Goal: Task Accomplishment & Management: Use online tool/utility

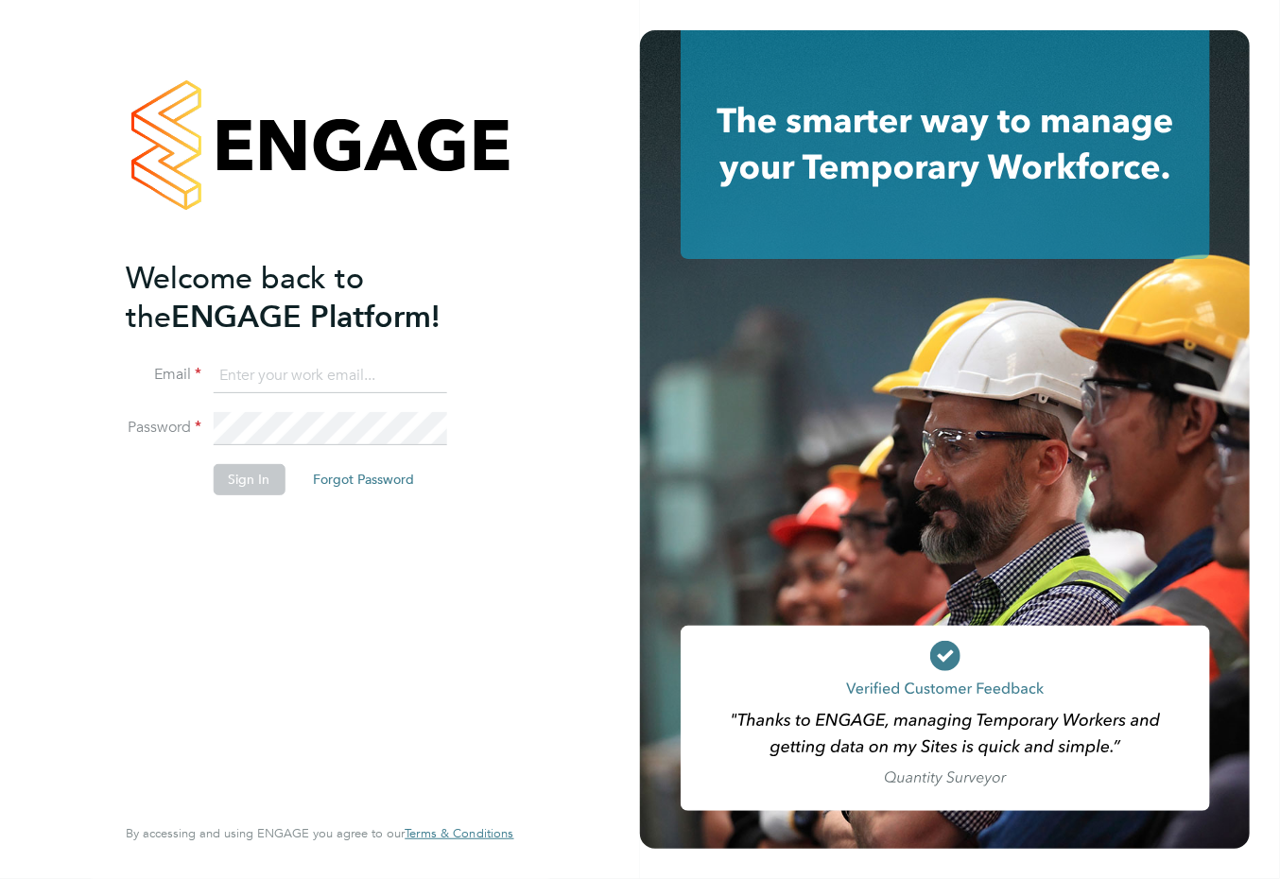
type input "[EMAIL_ADDRESS][DOMAIN_NAME]"
click at [251, 489] on button "Sign In" at bounding box center [249, 479] width 72 height 30
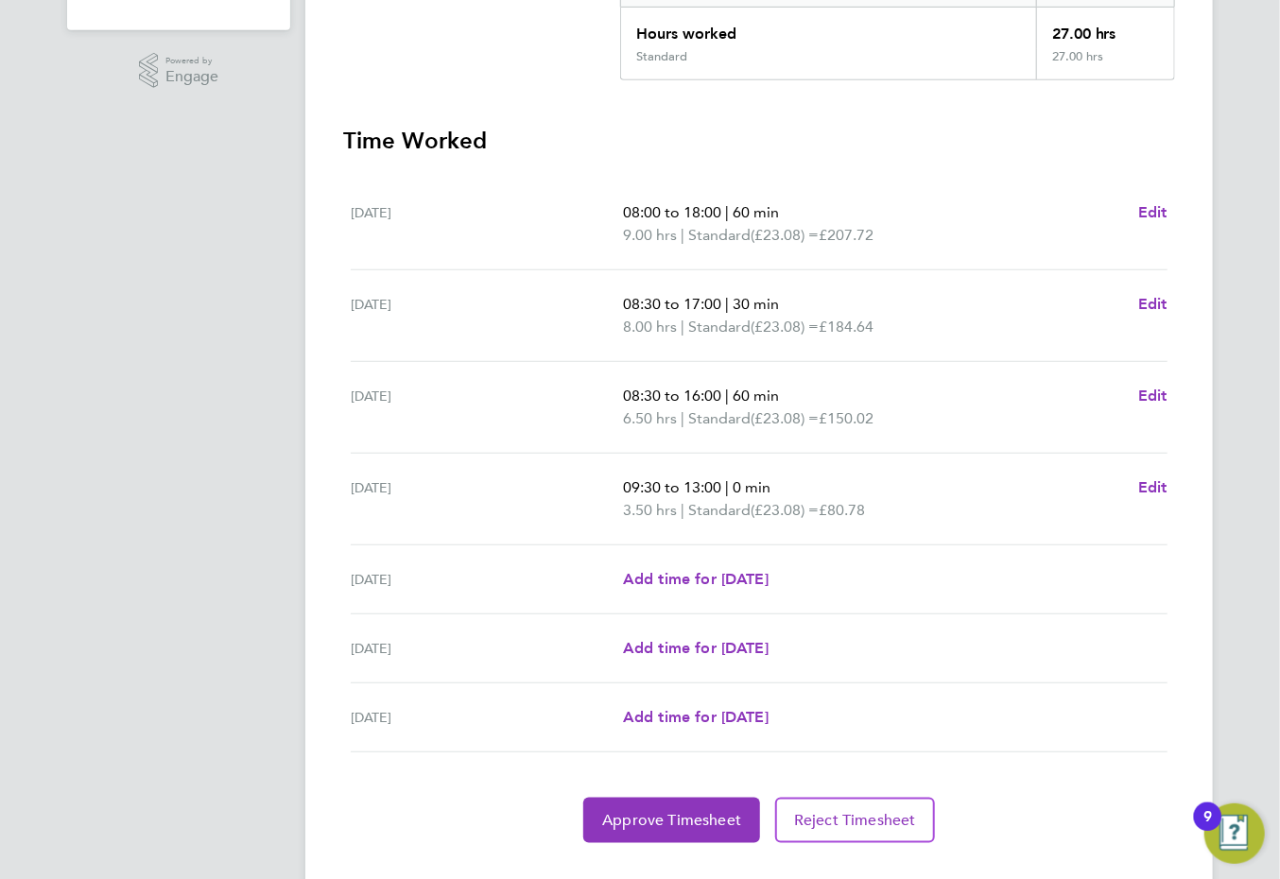
scroll to position [477, 0]
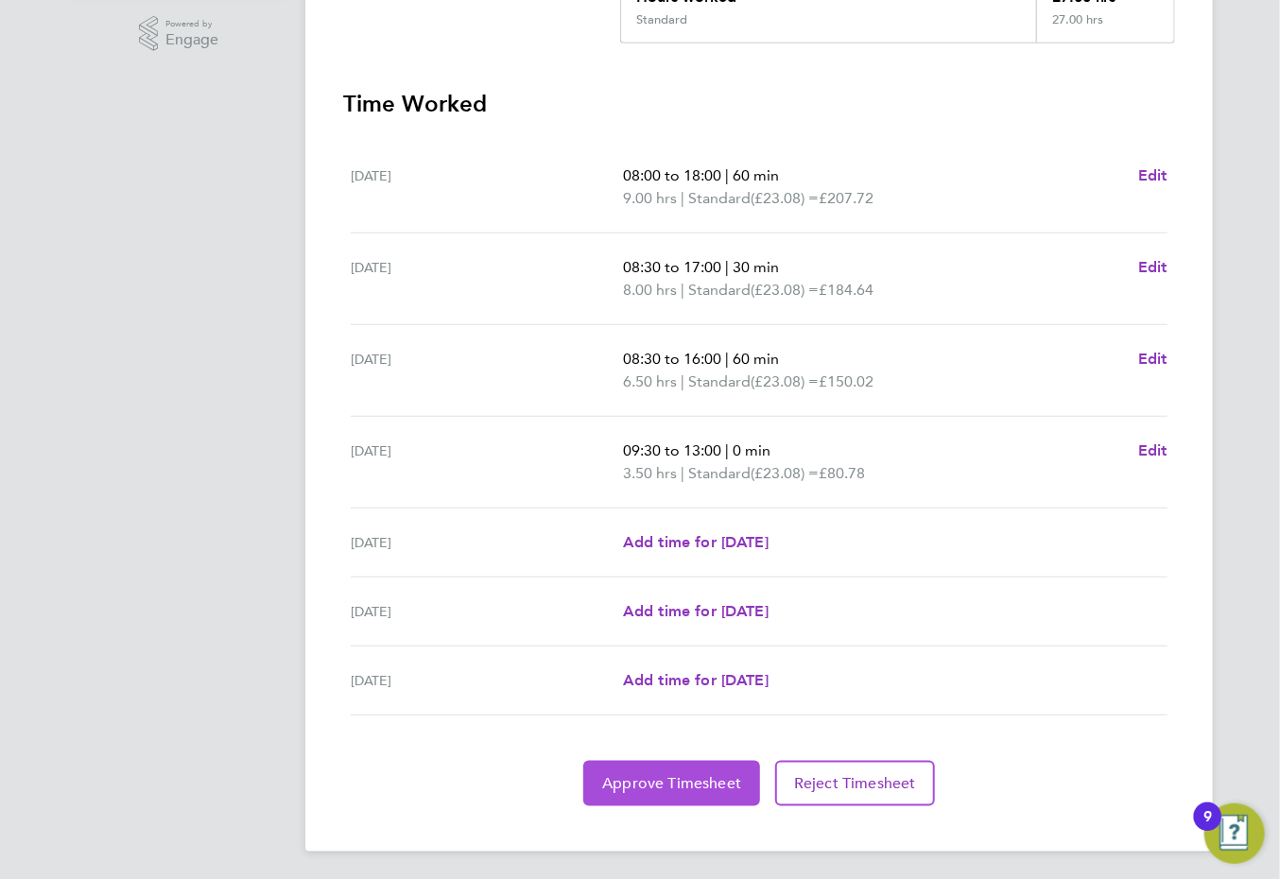
click at [692, 791] on button "Approve Timesheet" at bounding box center [671, 783] width 177 height 45
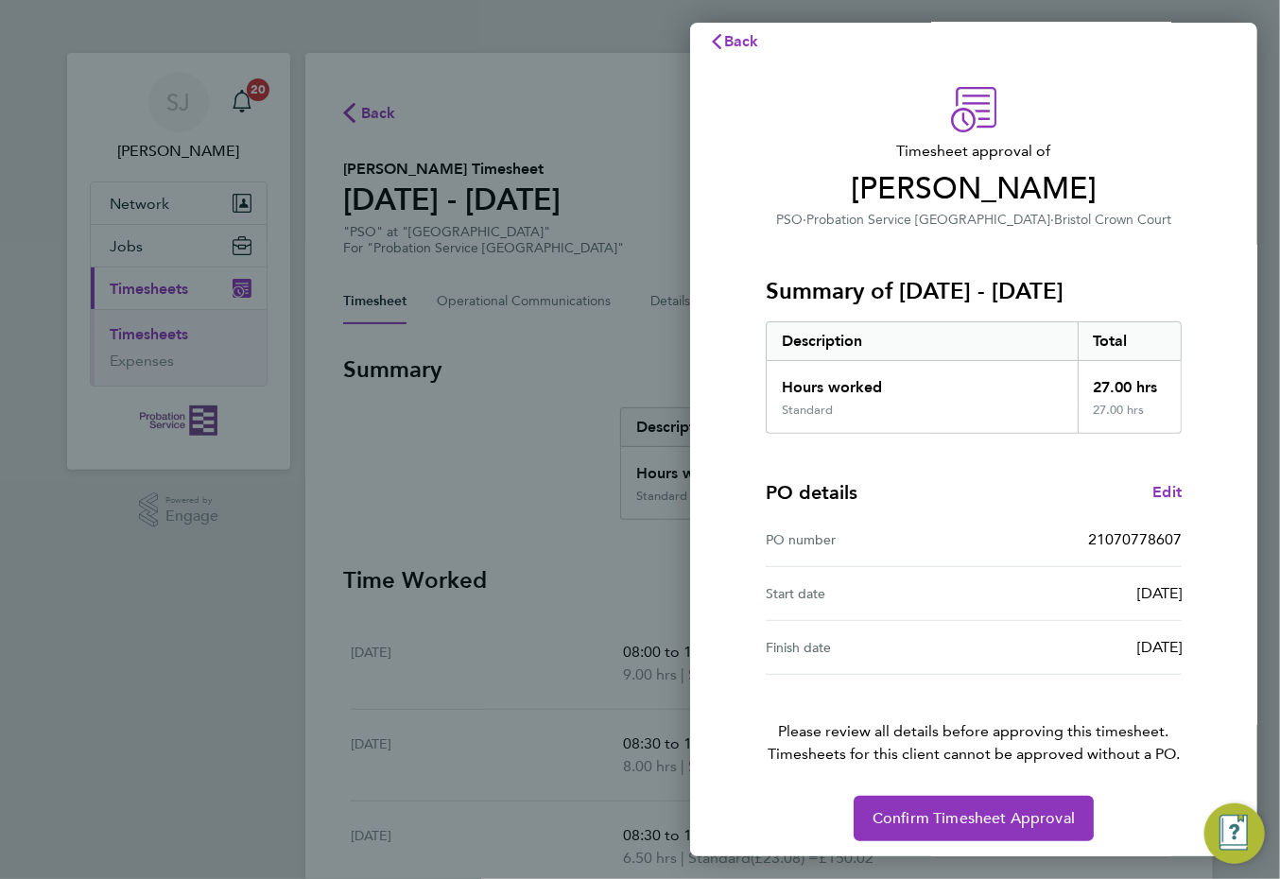
scroll to position [25, 0]
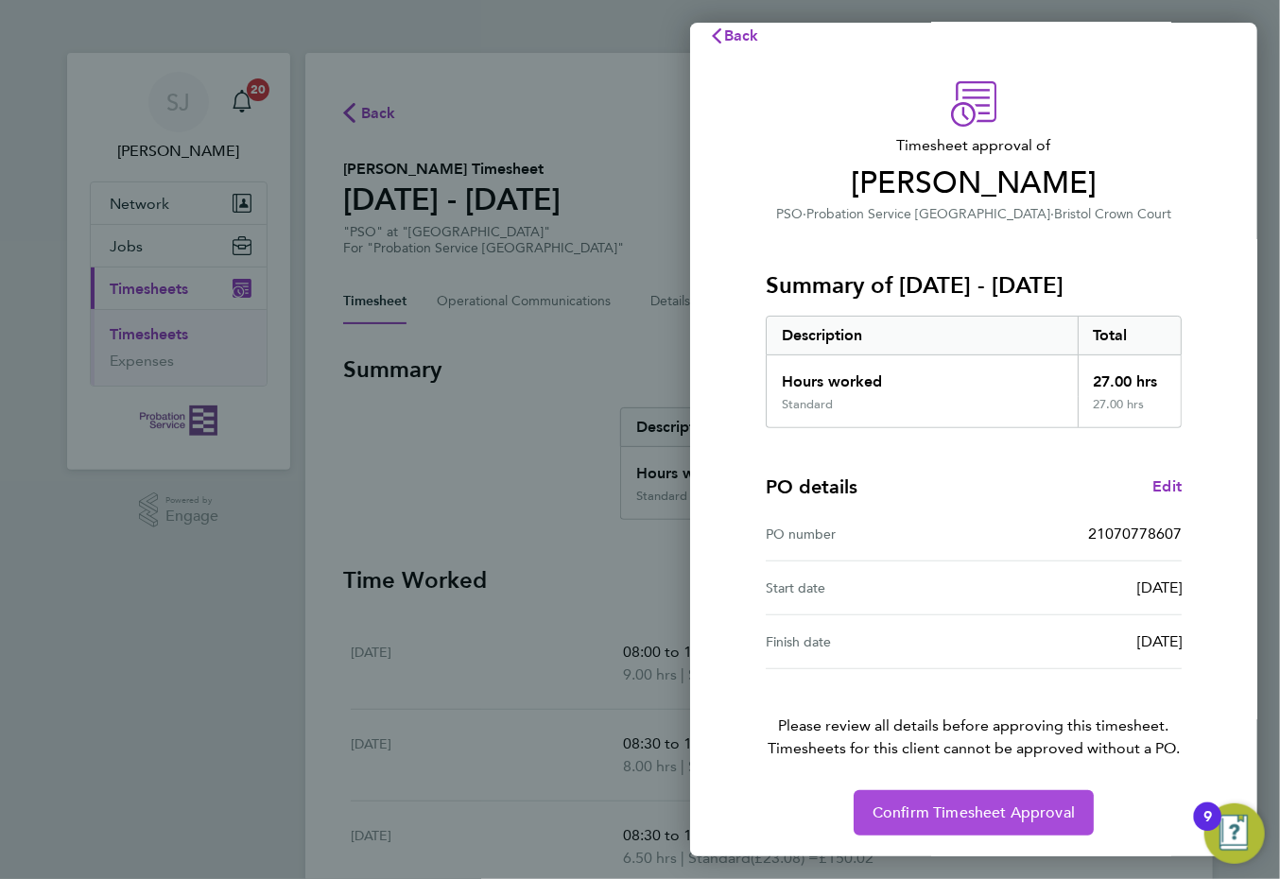
click at [954, 825] on button "Confirm Timesheet Approval" at bounding box center [974, 813] width 240 height 45
